Goal: Check status: Check status

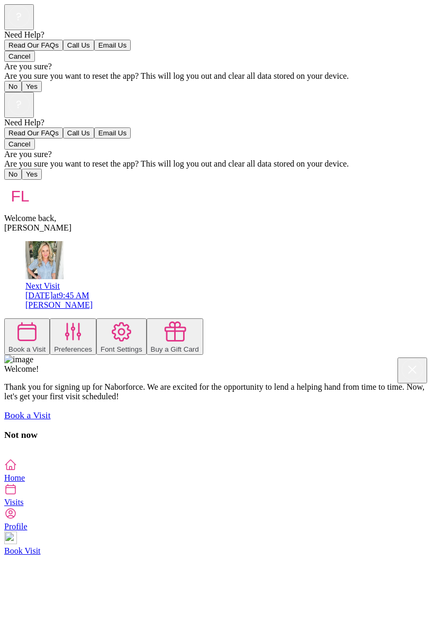
click at [17, 495] on icon at bounding box center [10, 489] width 13 height 13
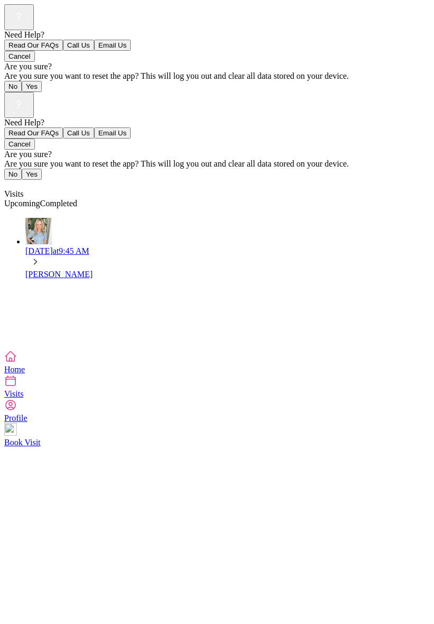
click at [77, 199] on span "Completed" at bounding box center [58, 203] width 37 height 9
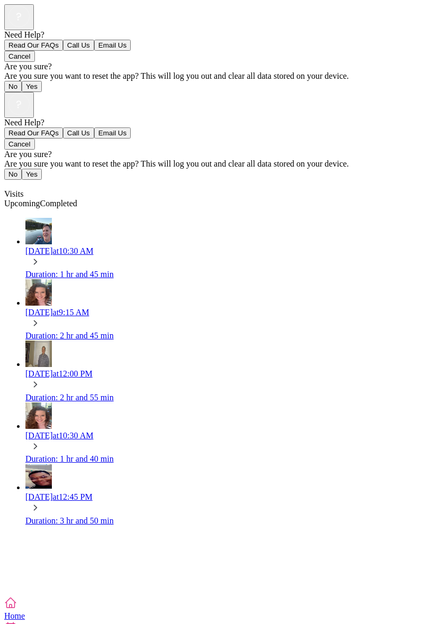
click at [77, 199] on span "Completed" at bounding box center [58, 203] width 37 height 9
click at [116, 270] on div "Duration: 1 hr and 45 min" at bounding box center [227, 275] width 404 height 10
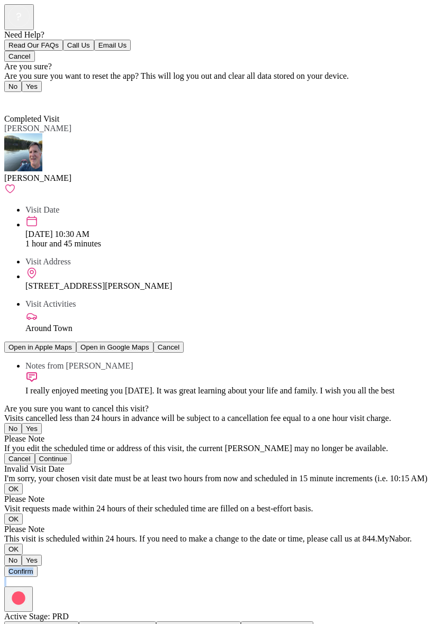
click at [361, 577] on div at bounding box center [216, 582] width 425 height 10
click at [356, 577] on div at bounding box center [216, 582] width 425 height 10
click at [21, 95] on span "Back" at bounding box center [19, 99] width 17 height 9
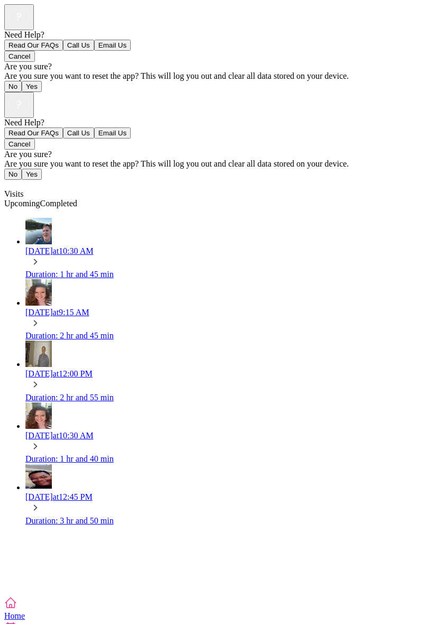
click at [375, 587] on div at bounding box center [216, 592] width 425 height 10
click at [40, 199] on span "Upcoming" at bounding box center [22, 203] width 36 height 9
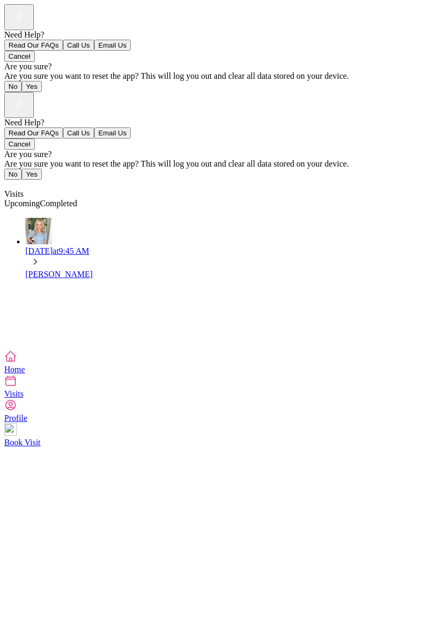
click at [77, 199] on span "Completed" at bounding box center [58, 203] width 37 height 9
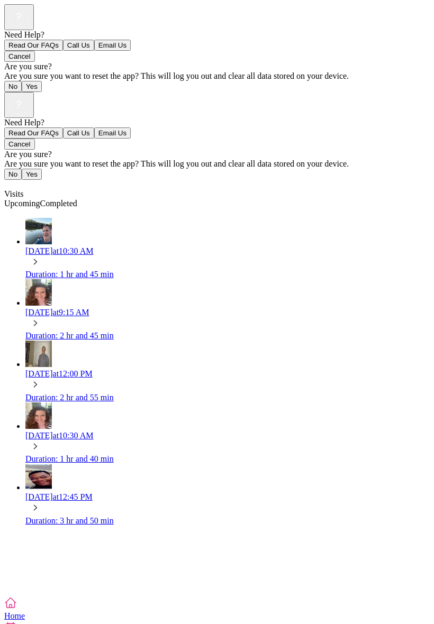
click at [77, 199] on span "Completed" at bounding box center [58, 203] width 37 height 9
click at [118, 270] on div "Duration: 1 hr and 45 min" at bounding box center [227, 275] width 404 height 10
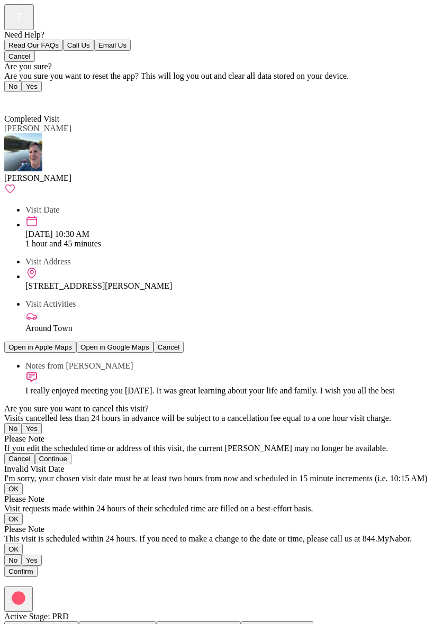
click at [28, 95] on span "Back" at bounding box center [19, 99] width 17 height 9
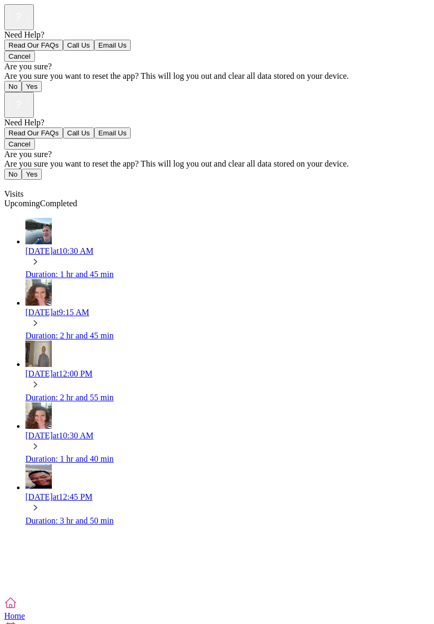
click at [87, 308] on div "Fri, Sep 26 at 9:15 AM" at bounding box center [227, 313] width 404 height 10
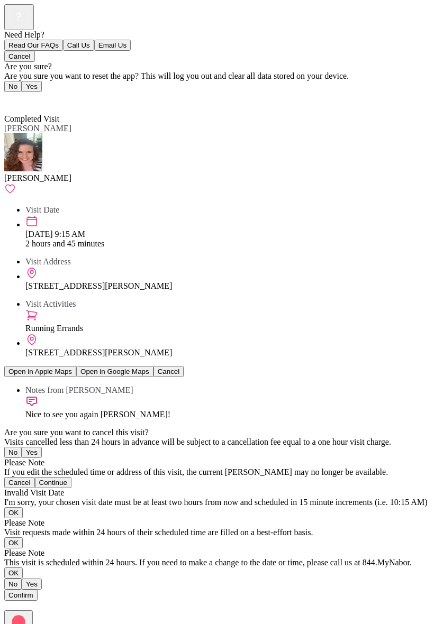
click at [26, 95] on span "Back" at bounding box center [19, 99] width 17 height 9
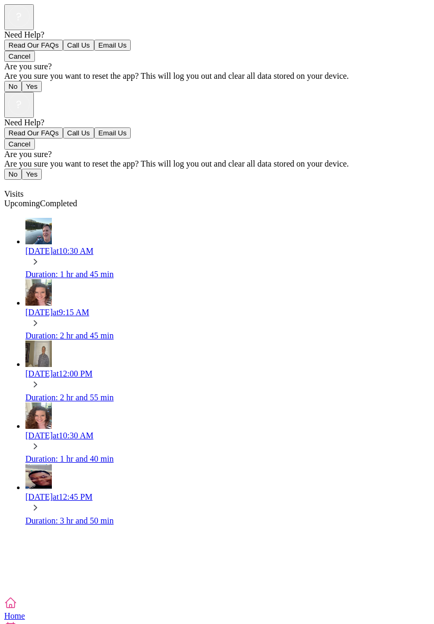
click at [12, 180] on div "Visits" at bounding box center [216, 185] width 425 height 10
click at [96, 393] on div "Duration: 2 hr and 55 min" at bounding box center [227, 398] width 404 height 10
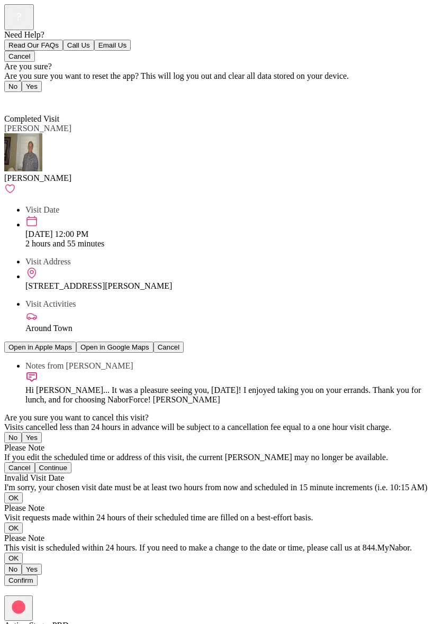
click at [42, 133] on img at bounding box center [23, 152] width 38 height 38
click at [25, 95] on span "Back" at bounding box center [19, 99] width 17 height 9
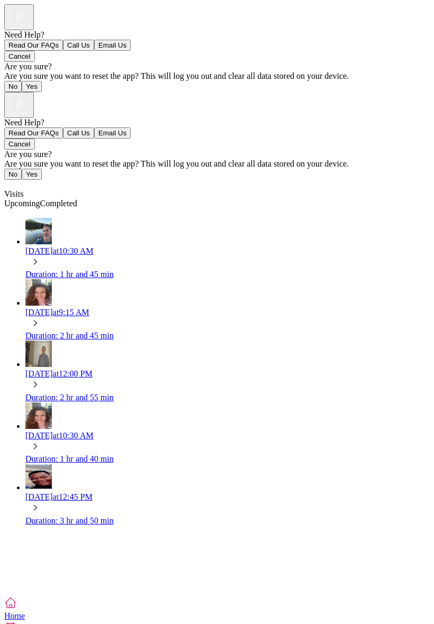
click at [8, 180] on div "Visits" at bounding box center [216, 185] width 425 height 10
click at [20, 180] on div "Visits" at bounding box center [216, 185] width 425 height 10
click at [77, 454] on div "Duration: 1 hr and 40 min" at bounding box center [227, 459] width 404 height 10
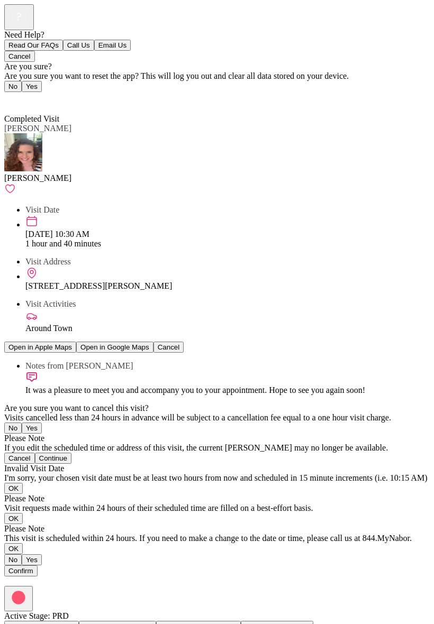
click at [26, 133] on img at bounding box center [23, 152] width 38 height 38
click at [27, 95] on span "Back" at bounding box center [19, 99] width 17 height 9
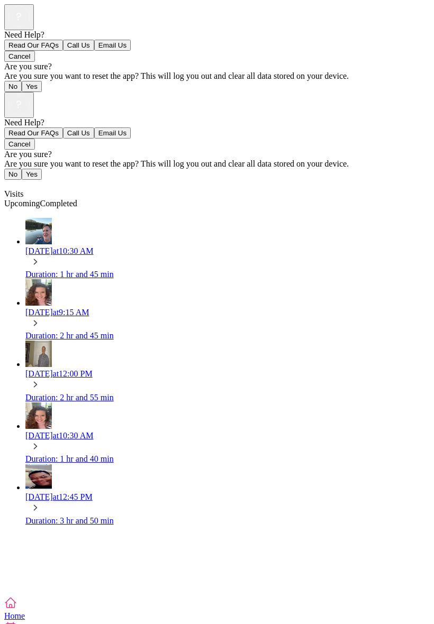
click at [19, 180] on div "Visits" at bounding box center [216, 185] width 425 height 10
click at [108, 246] on div "Tue, Sep 30 at 10:30 AM" at bounding box center [227, 251] width 404 height 10
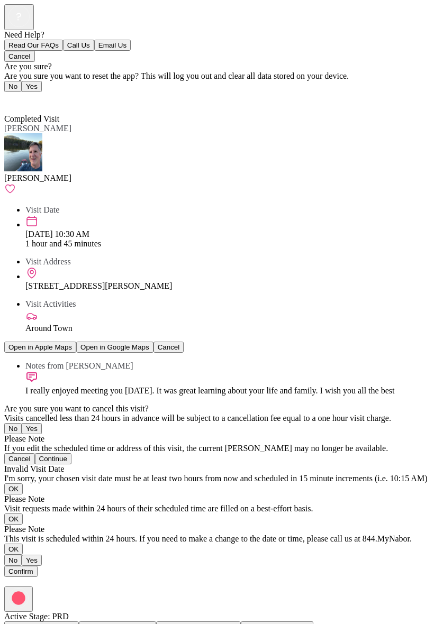
click at [28, 133] on img at bounding box center [23, 152] width 38 height 38
click at [341, 468] on div "Need Help? Read Our FAQs Call Us Email Us Cancel Are you sure? Are you sure you…" at bounding box center [216, 295] width 425 height 582
click at [25, 95] on span "Back" at bounding box center [19, 99] width 17 height 9
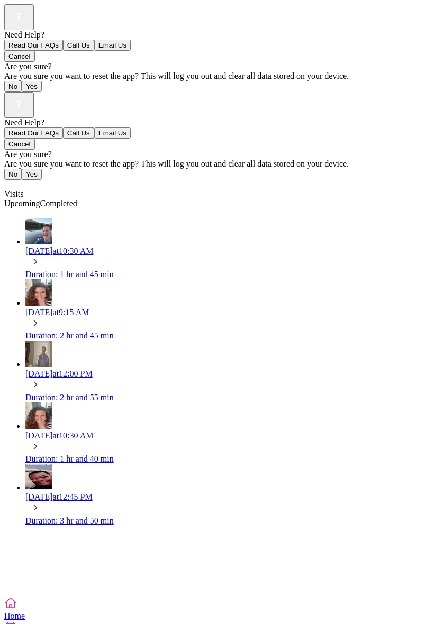
click at [73, 331] on div "Duration: 2 hr and 45 min" at bounding box center [227, 336] width 404 height 10
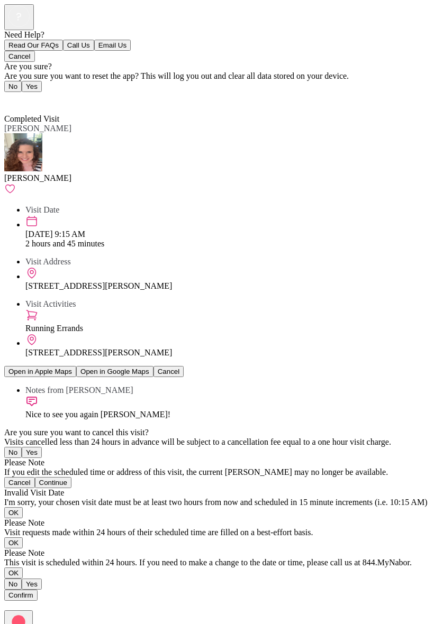
click at [30, 133] on img at bounding box center [23, 152] width 38 height 38
click at [23, 95] on span "Back" at bounding box center [19, 99] width 17 height 9
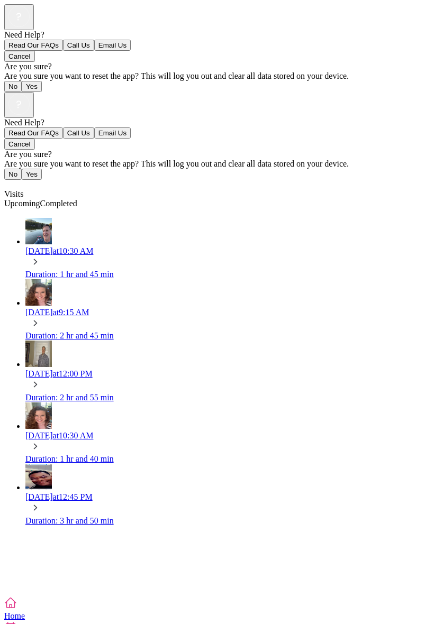
click at [40, 199] on span "Upcoming" at bounding box center [22, 203] width 36 height 9
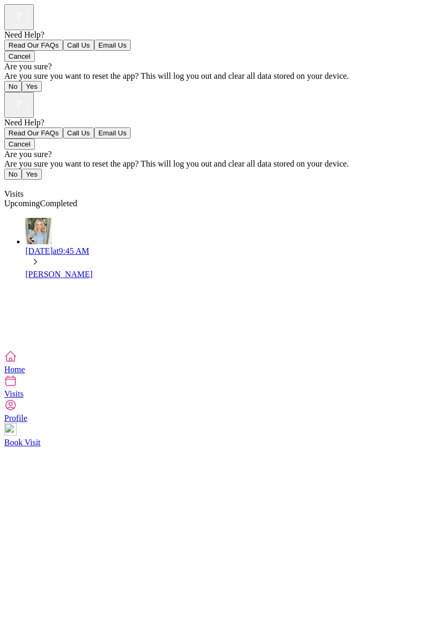
click at [17, 363] on icon at bounding box center [10, 356] width 13 height 13
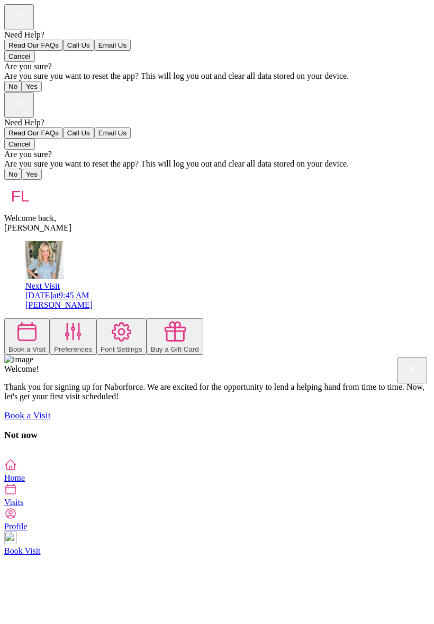
click at [80, 324] on icon at bounding box center [73, 332] width 15 height 16
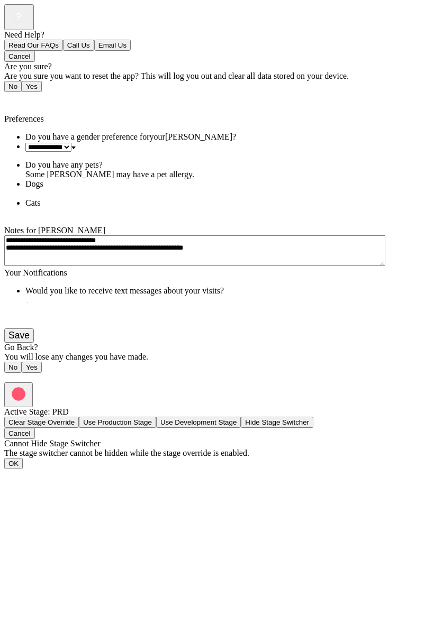
click at [24, 95] on span "Back" at bounding box center [19, 99] width 17 height 9
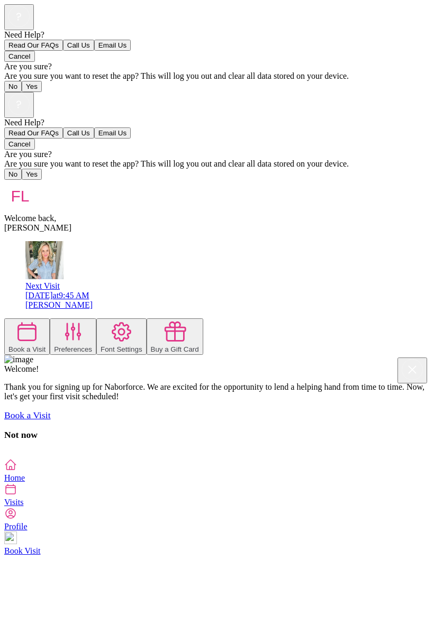
click at [400, 392] on div "Need Help? Read Our FAQs Call Us Email Us Cancel Are you sure? Are you sure you…" at bounding box center [216, 275] width 425 height 366
click at [419, 368] on div "Need Help? Read Our FAQs Call Us Email Us Cancel Are you sure? Are you sure you…" at bounding box center [216, 275] width 425 height 366
click at [421, 369] on div "Need Help? Read Our FAQs Call Us Email Us Cancel Are you sure? Are you sure you…" at bounding box center [216, 275] width 425 height 366
click at [176, 507] on link "Visits" at bounding box center [216, 495] width 425 height 24
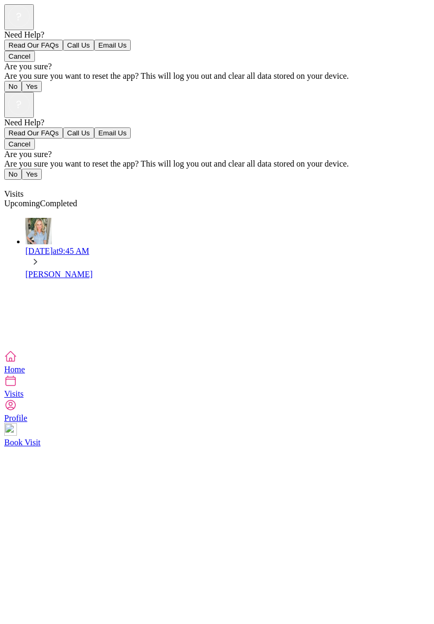
click at [77, 199] on span "Completed" at bounding box center [58, 203] width 37 height 9
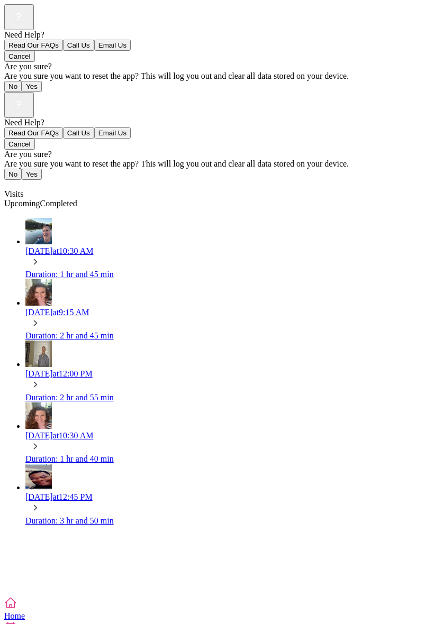
click at [77, 199] on span "Completed" at bounding box center [58, 203] width 37 height 9
click at [132, 516] on div "Duration: 3 hr and 50 min" at bounding box center [227, 521] width 404 height 10
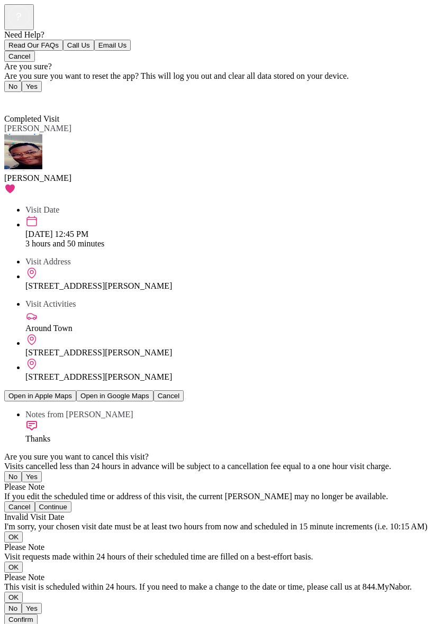
click at [15, 95] on span "Back" at bounding box center [19, 99] width 17 height 9
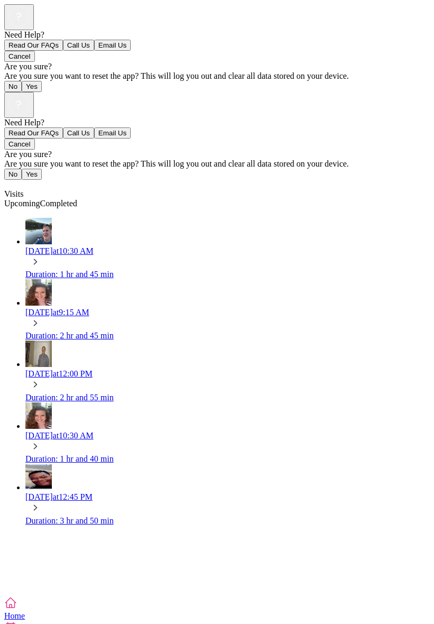
click at [16, 180] on div "Visits" at bounding box center [216, 185] width 425 height 10
click at [18, 180] on div "Visits" at bounding box center [216, 185] width 425 height 10
click at [92, 431] on div "Tue, Sep 16 at 10:30 AM" at bounding box center [227, 436] width 404 height 10
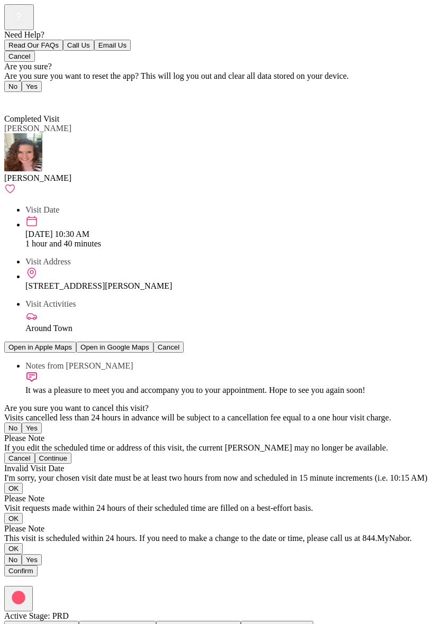
click at [21, 95] on span "Back" at bounding box center [19, 99] width 17 height 9
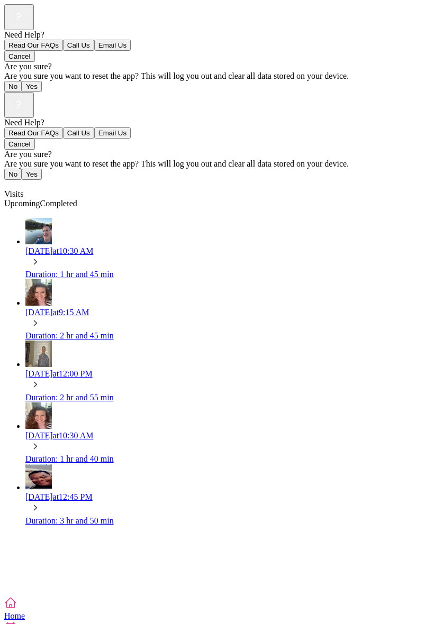
click at [78, 369] on div "Thu, Sep 25 at 12:00 PM" at bounding box center [227, 374] width 404 height 10
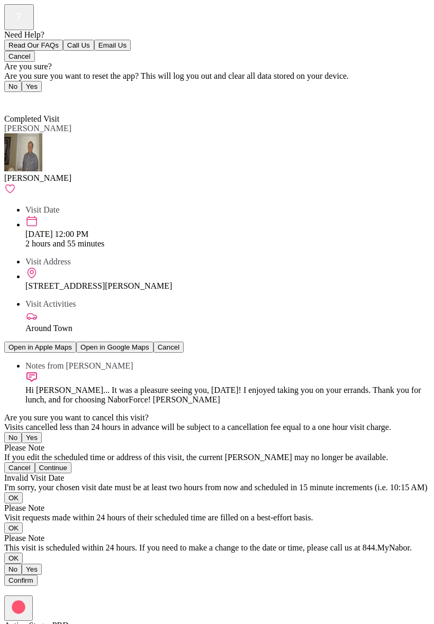
click at [19, 95] on span "Back" at bounding box center [19, 99] width 17 height 9
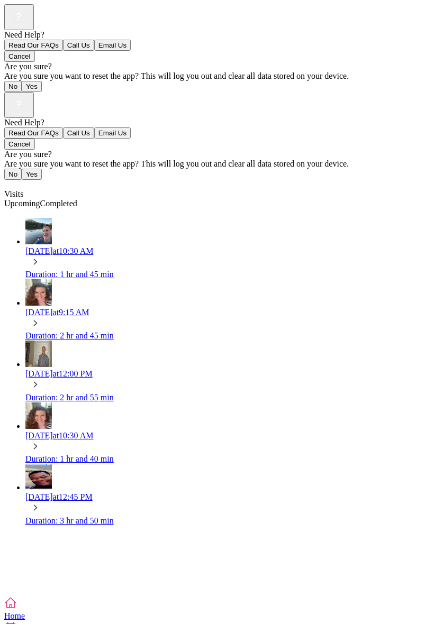
click at [14, 180] on div "Visits" at bounding box center [216, 185] width 425 height 10
click at [17, 180] on div "Visits" at bounding box center [216, 185] width 425 height 10
click at [94, 308] on div "Fri, Sep 26 at 9:15 AM" at bounding box center [227, 313] width 404 height 10
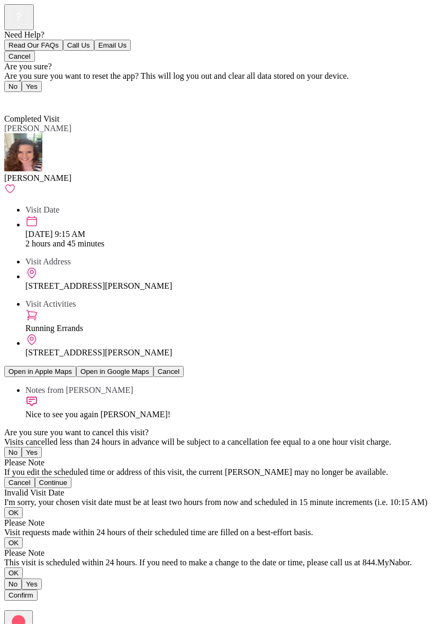
click at [17, 95] on span "Back" at bounding box center [19, 99] width 17 height 9
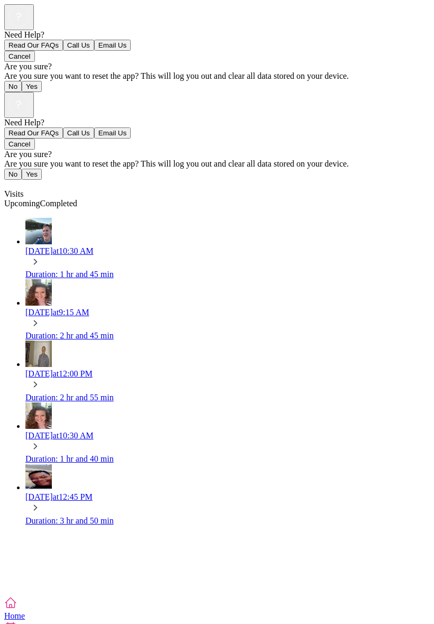
click at [19, 180] on div "Visits" at bounding box center [216, 185] width 425 height 10
click at [61, 246] on div "Tue, Sep 30 at 10:30 AM" at bounding box center [227, 251] width 404 height 10
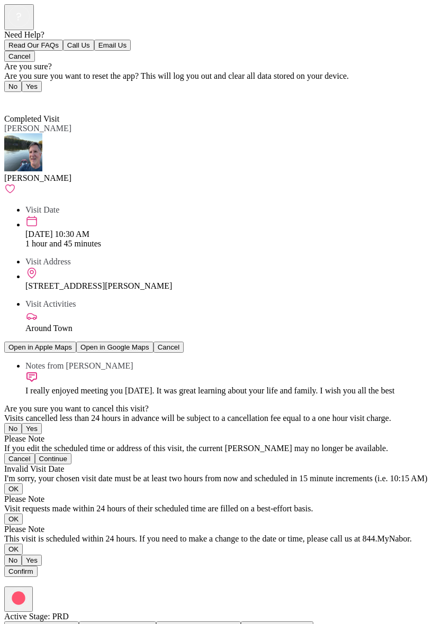
click at [399, 577] on div at bounding box center [216, 582] width 425 height 10
